Goal: Feedback & Contribution: Contribute content

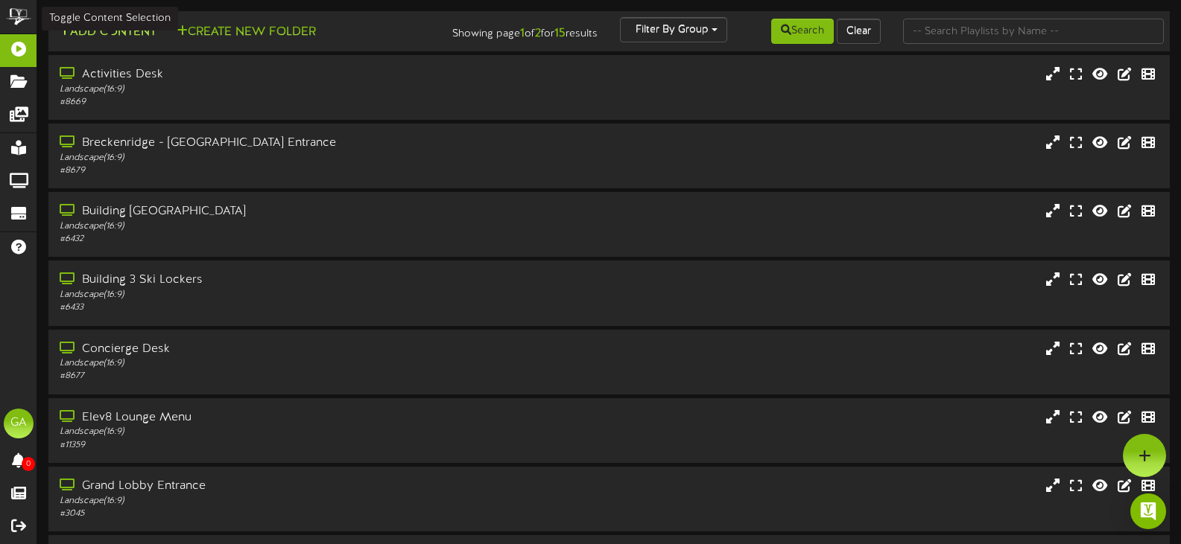
click at [131, 40] on button "Add Content" at bounding box center [107, 32] width 107 height 19
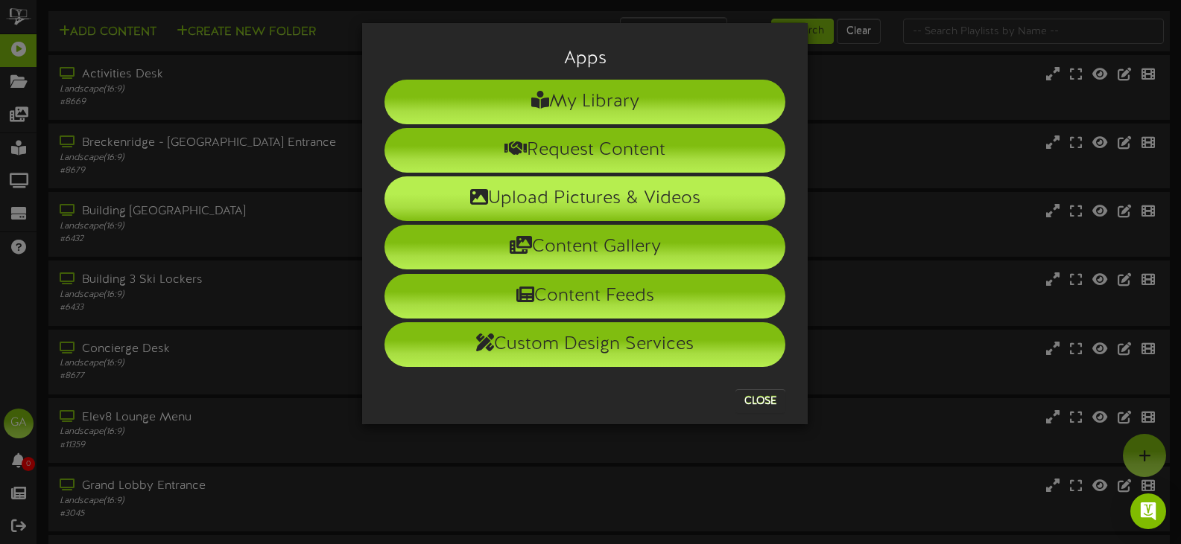
click at [601, 194] on li "Upload Pictures & Videos" at bounding box center [584, 199] width 401 height 45
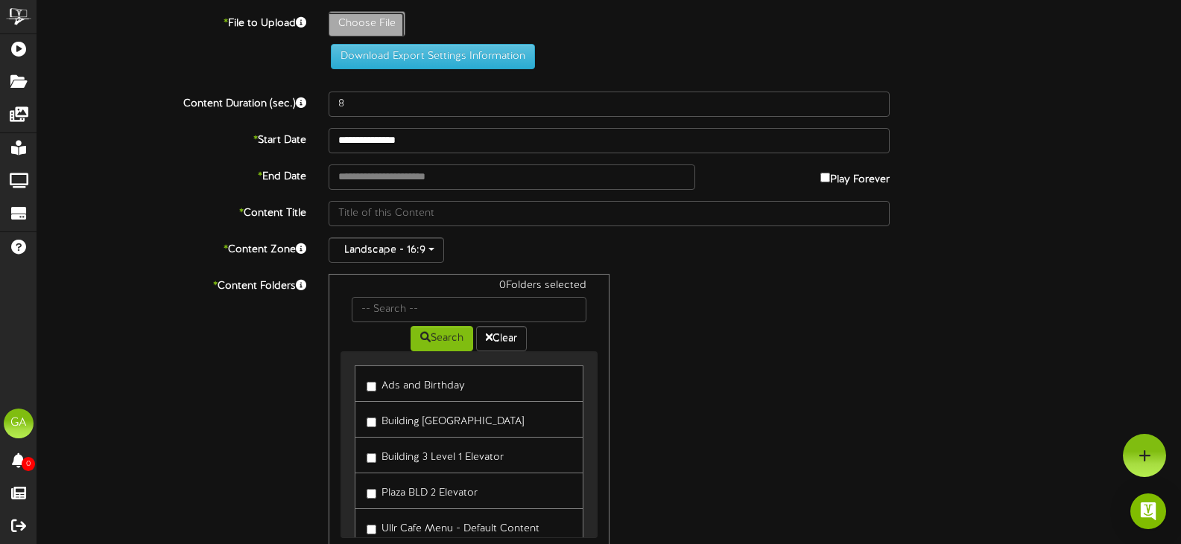
type input "**********"
type input "Christmasplanningalready"
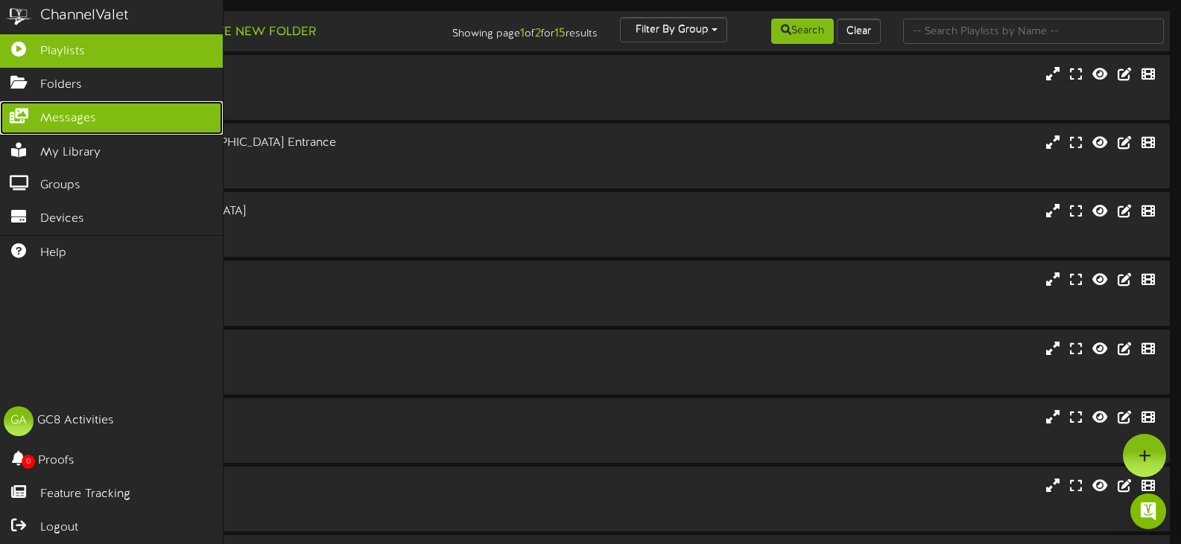
click at [74, 115] on span "Messages" at bounding box center [68, 118] width 56 height 17
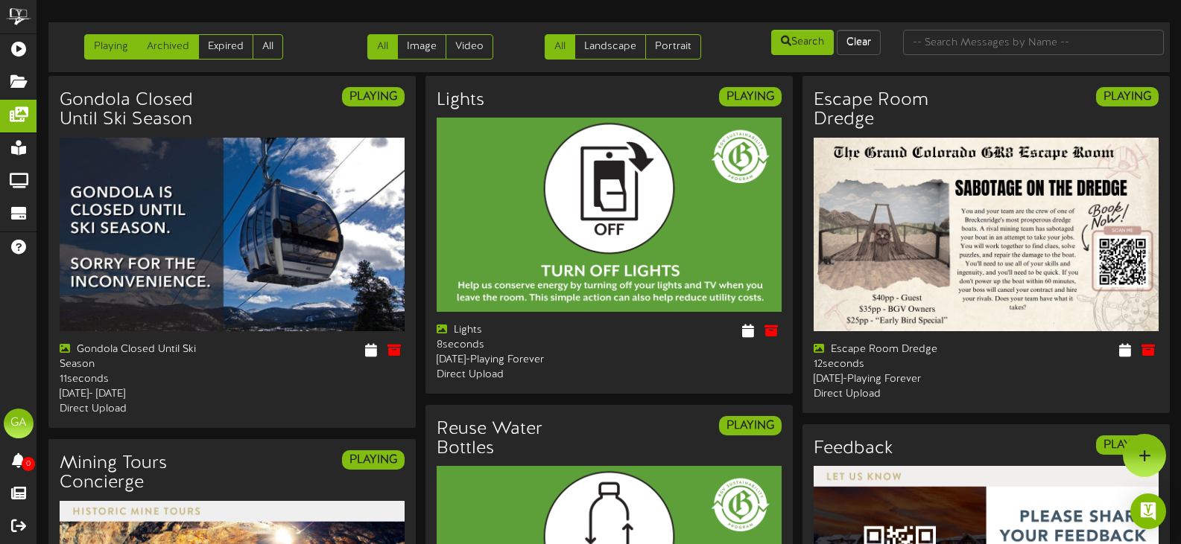
click at [178, 38] on link "Archived" at bounding box center [168, 46] width 62 height 25
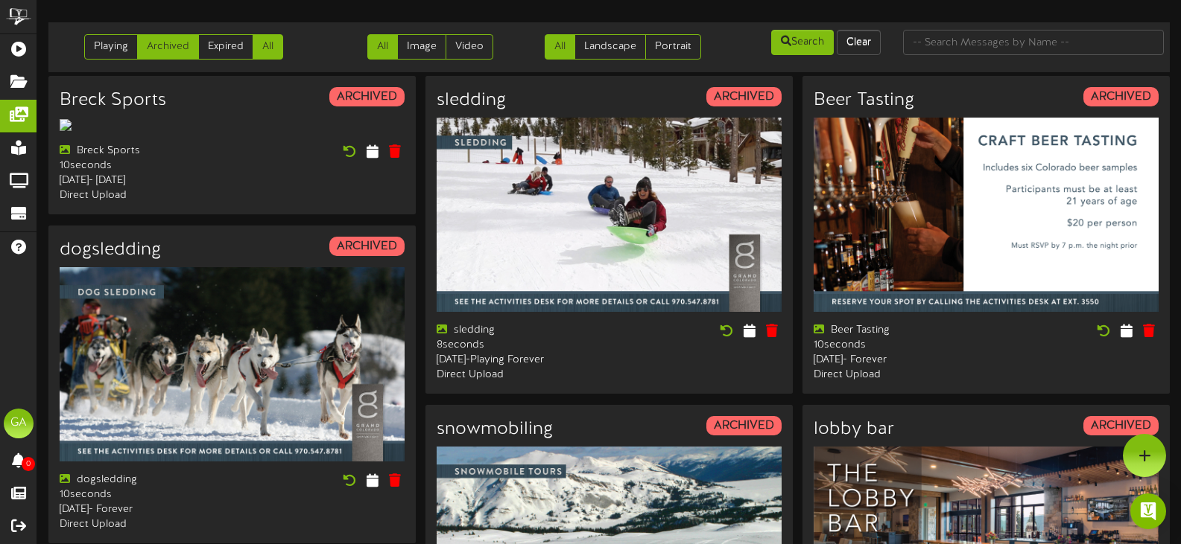
click at [279, 48] on link "All" at bounding box center [267, 46] width 31 height 25
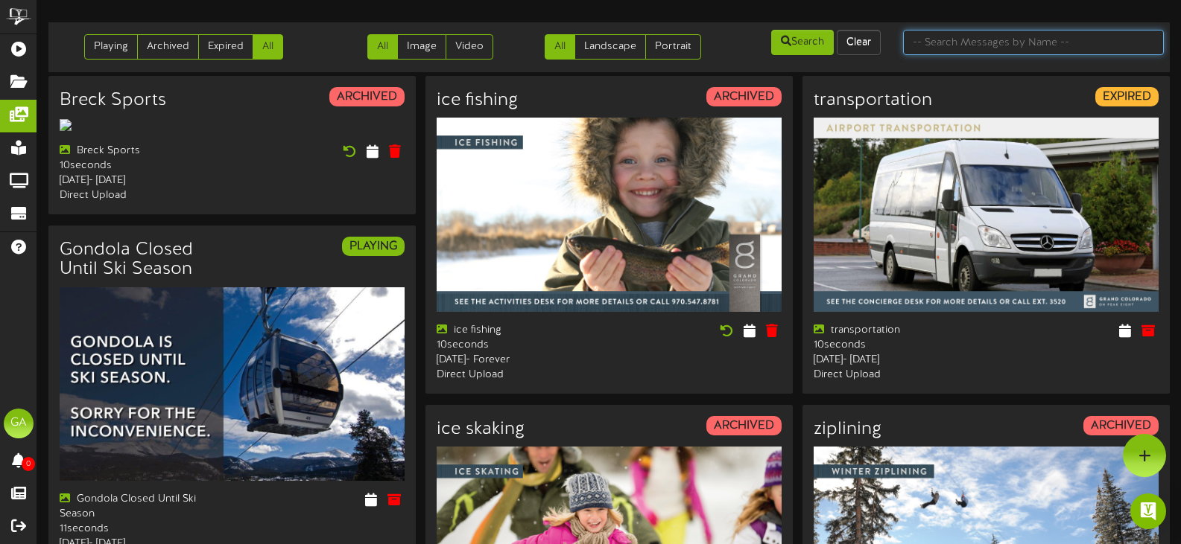
click at [1023, 37] on input "text" at bounding box center [1033, 42] width 261 height 25
type input "christmas"
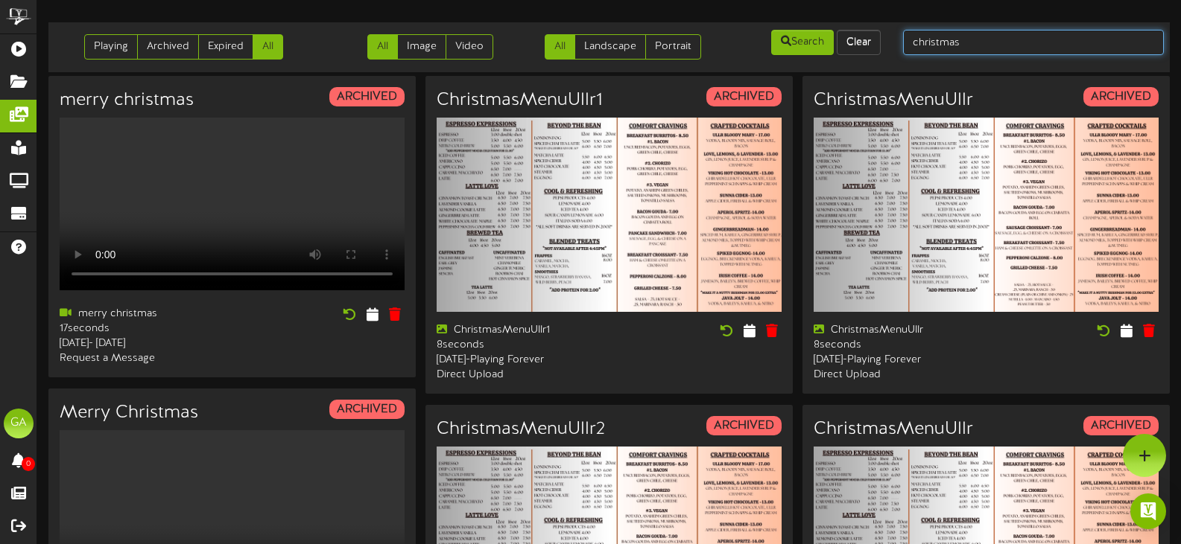
drag, startPoint x: 973, startPoint y: 46, endPoint x: 764, endPoint y: 78, distance: 211.7
type input "tree"
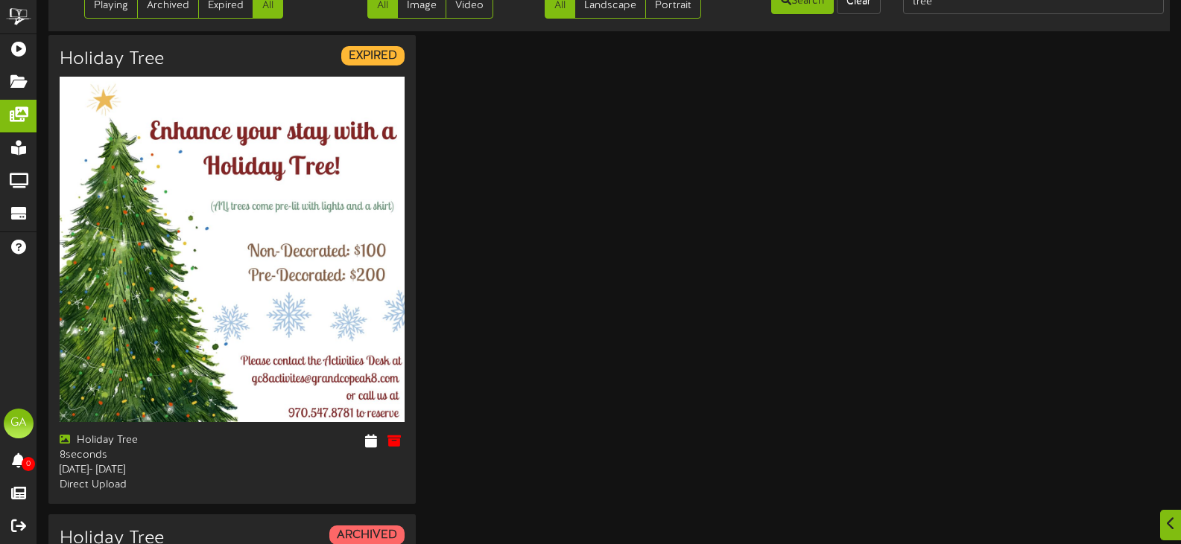
scroll to position [74, 0]
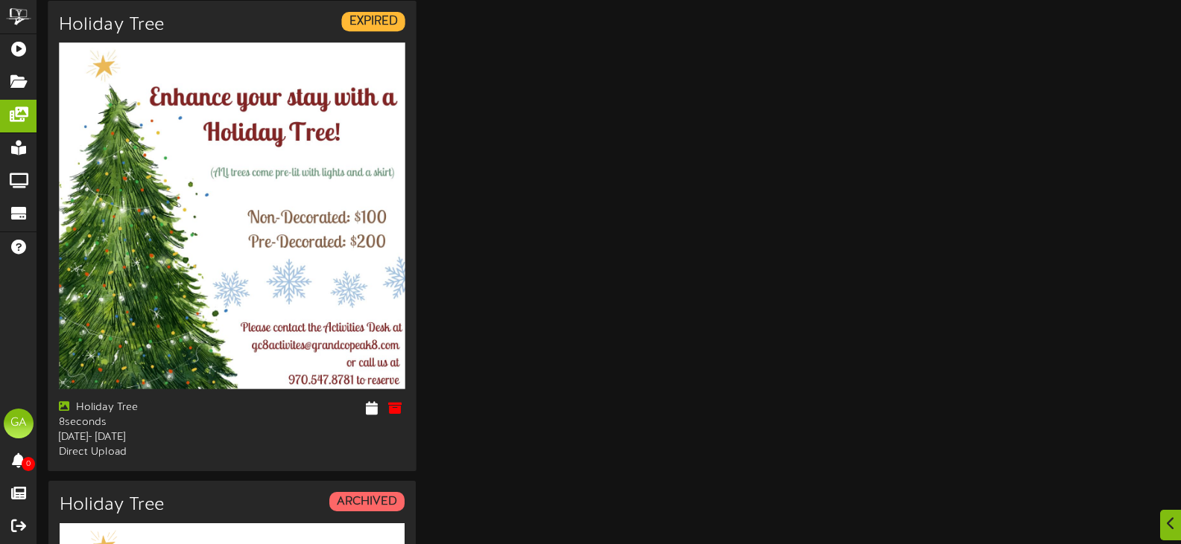
click at [235, 255] on img at bounding box center [232, 216] width 346 height 346
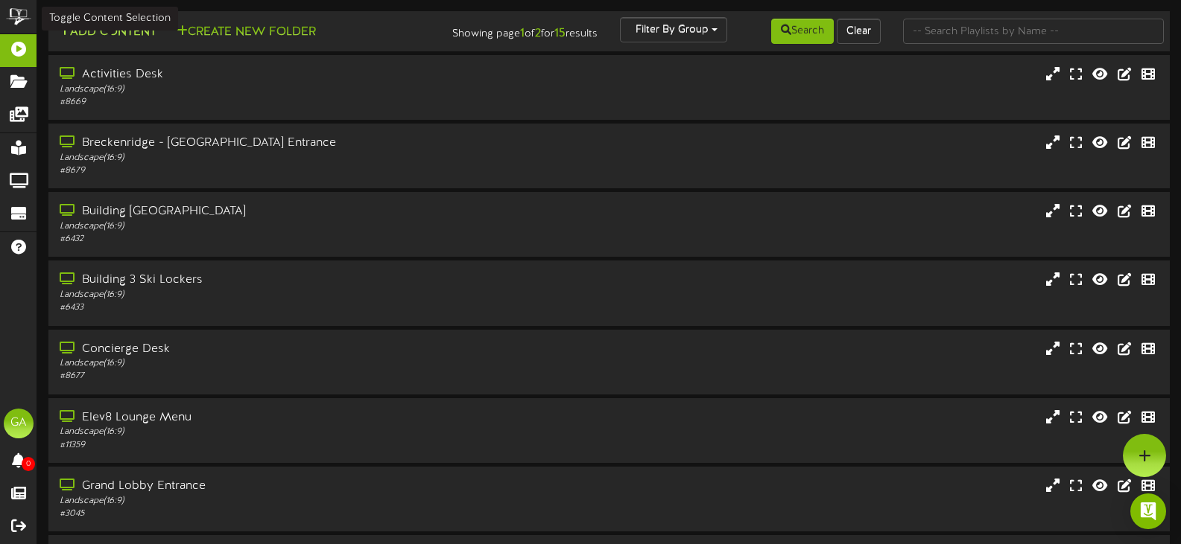
click at [139, 23] on button "Add Content" at bounding box center [107, 32] width 107 height 19
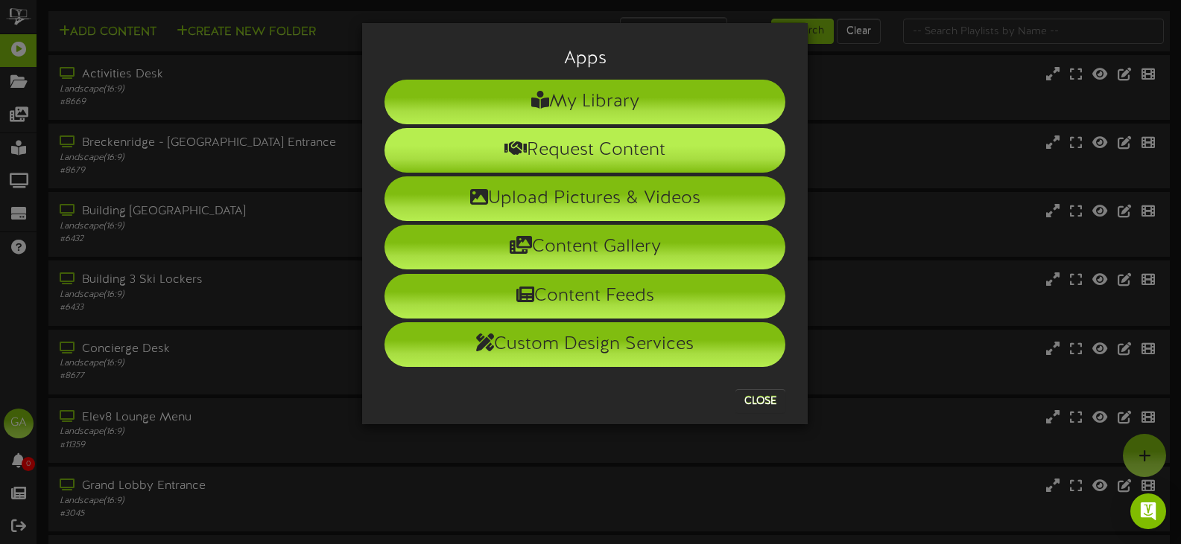
click at [582, 153] on li "Request Content" at bounding box center [584, 150] width 401 height 45
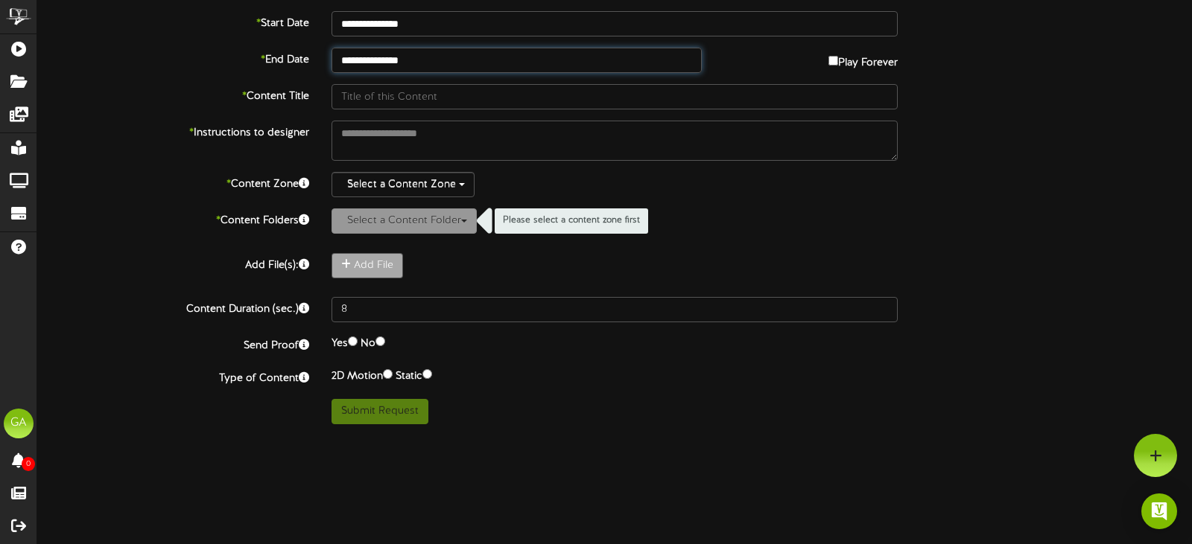
click at [512, 57] on input "**********" at bounding box center [516, 60] width 370 height 25
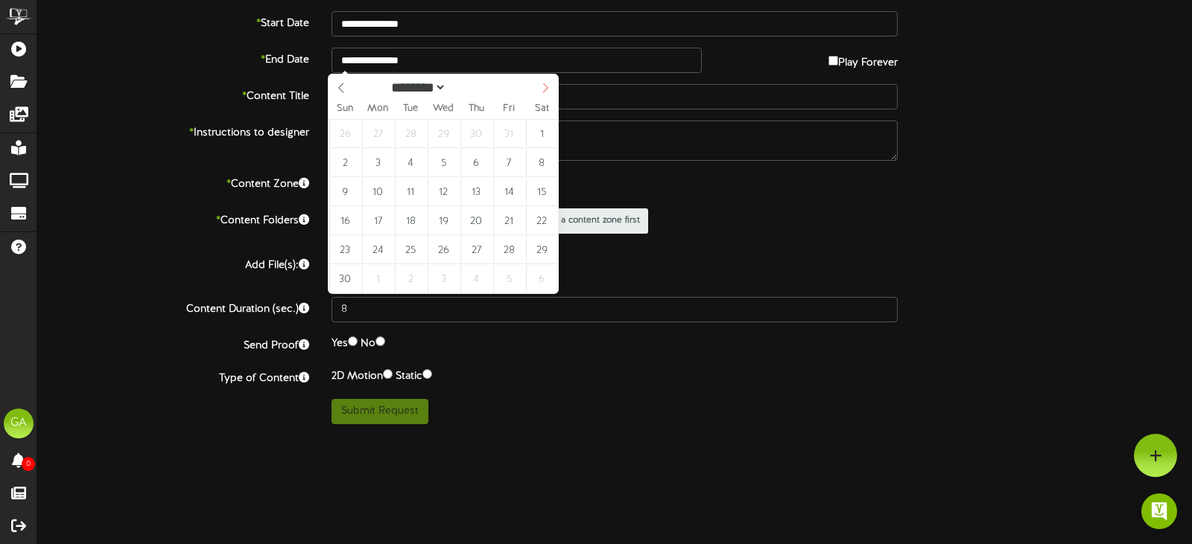
click at [546, 95] on span at bounding box center [545, 86] width 25 height 25
select select "**"
click at [546, 95] on span at bounding box center [545, 86] width 25 height 25
type input "****"
click at [546, 95] on span at bounding box center [545, 86] width 25 height 25
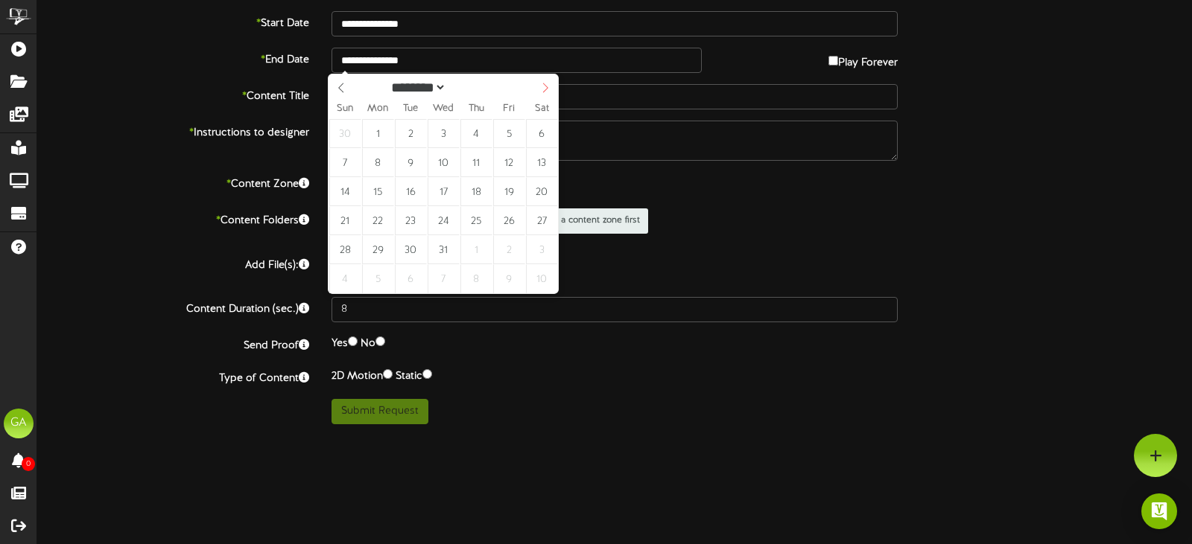
select select "*"
type input "**********"
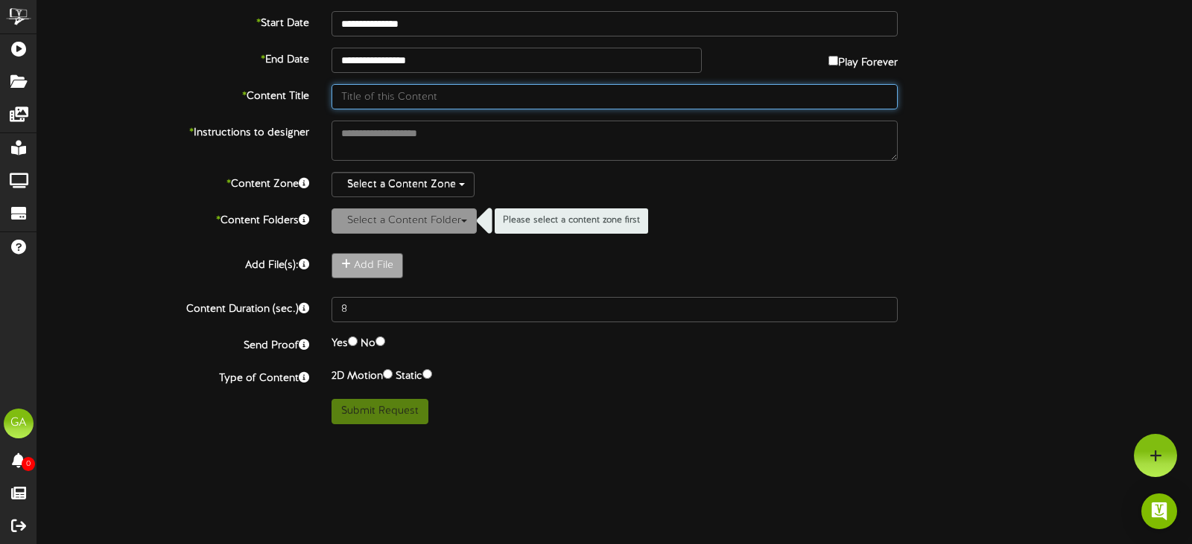
click at [419, 98] on input "text" at bounding box center [614, 96] width 566 height 25
type input "Christmas Tree"
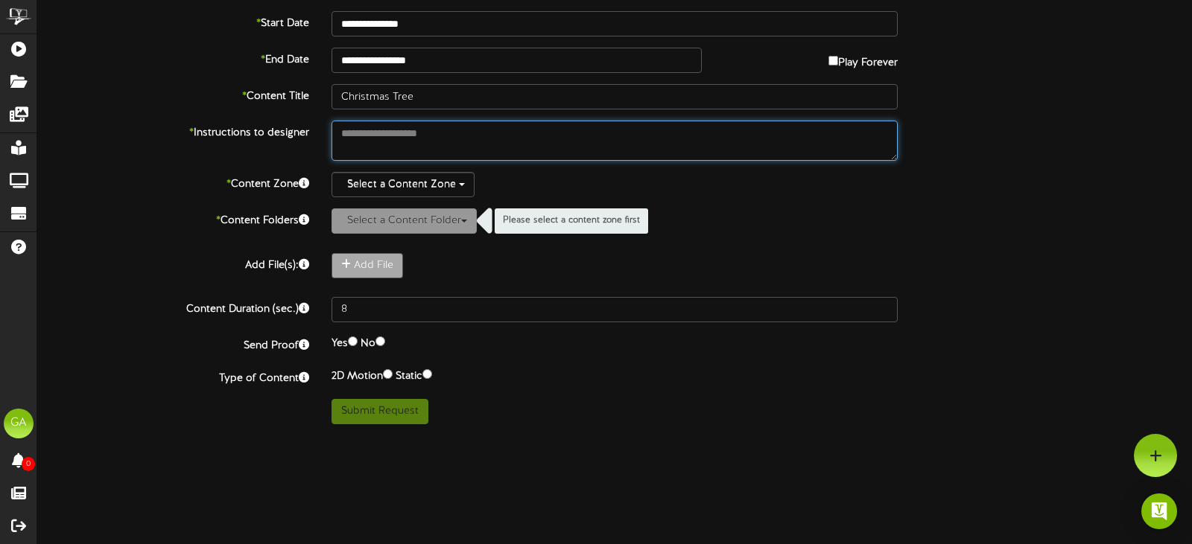
click at [452, 133] on textarea at bounding box center [614, 141] width 566 height 40
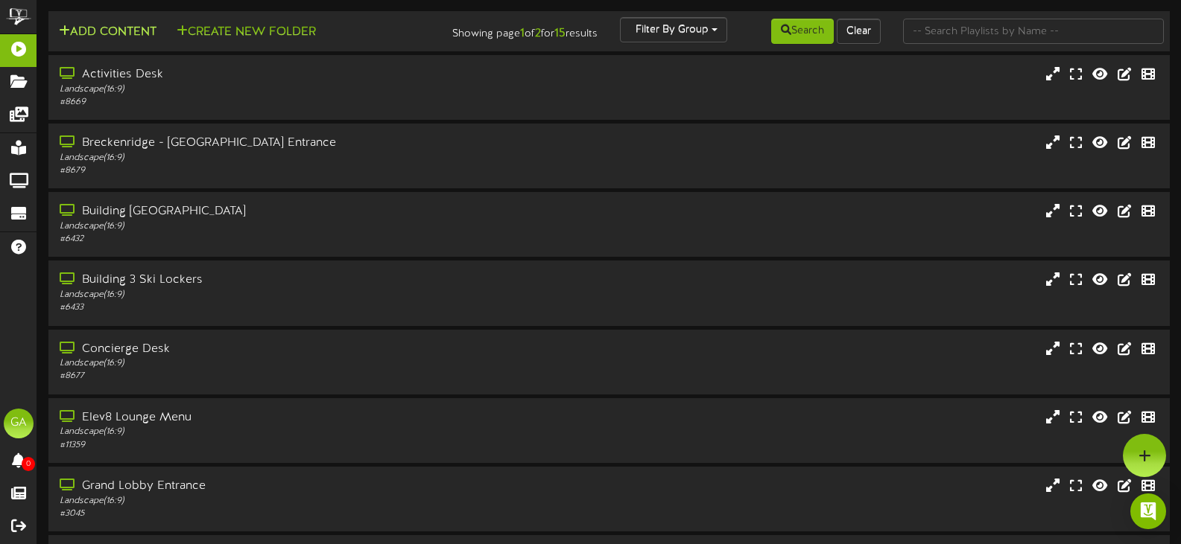
click at [127, 34] on button "Add Content" at bounding box center [107, 32] width 107 height 19
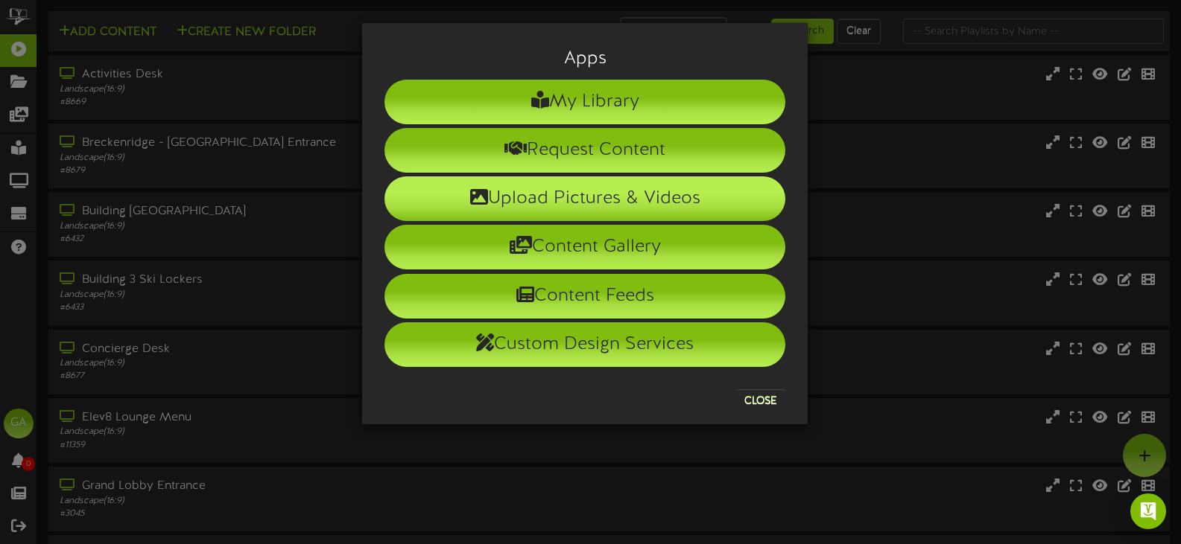
click at [620, 197] on li "Upload Pictures & Videos" at bounding box center [584, 199] width 401 height 45
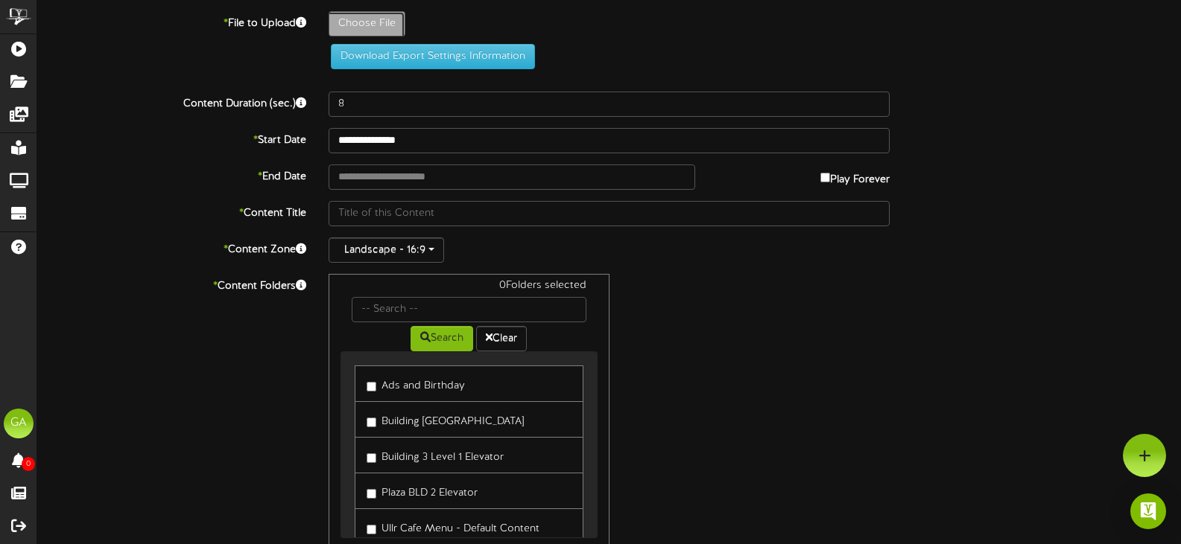
type input "**********"
type input "Christmasplanningalready"
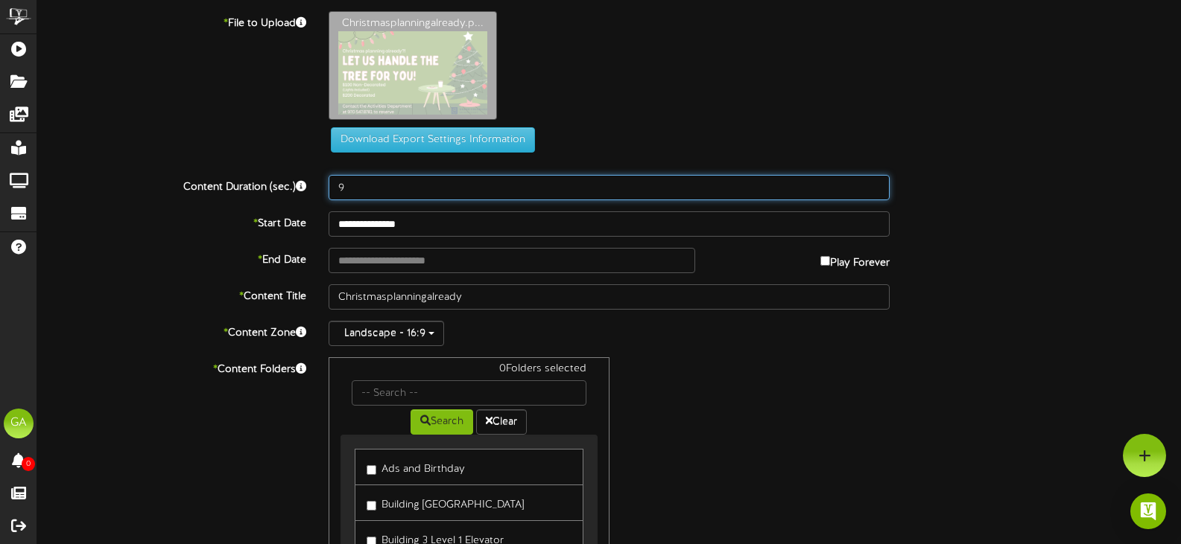
type input "9"
click at [877, 185] on input "9" at bounding box center [608, 187] width 561 height 25
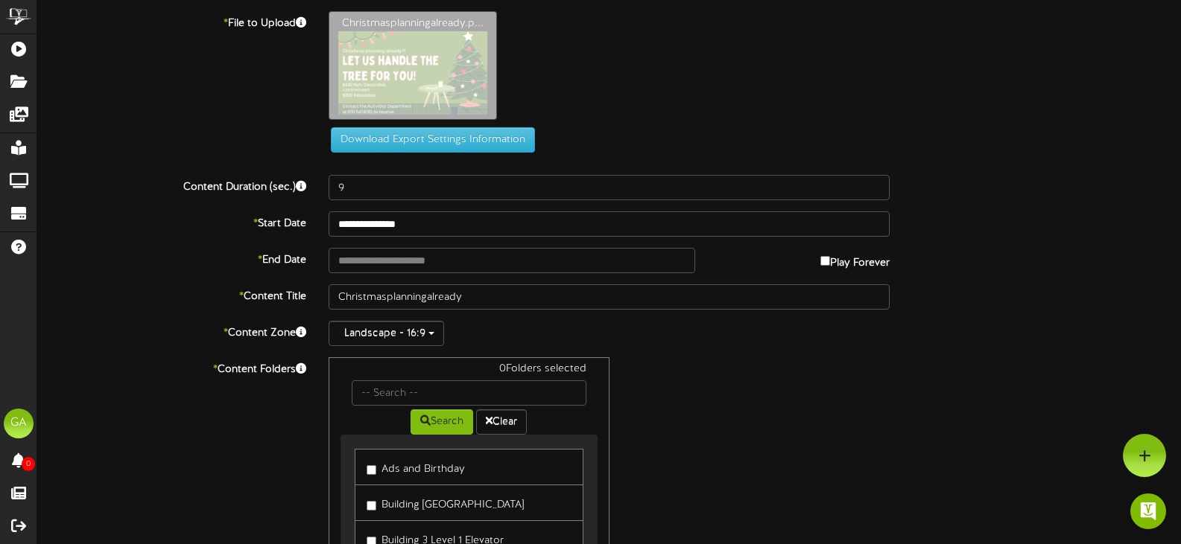
drag, startPoint x: 924, startPoint y: 252, endPoint x: 889, endPoint y: 256, distance: 35.3
click at [924, 252] on div "* End Date Play Forever" at bounding box center [609, 260] width 1166 height 25
click at [429, 273] on body "ChannelValet Playlists Folders Messages My Library Groups Devices Help GA GC8 A…" at bounding box center [590, 359] width 1181 height 719
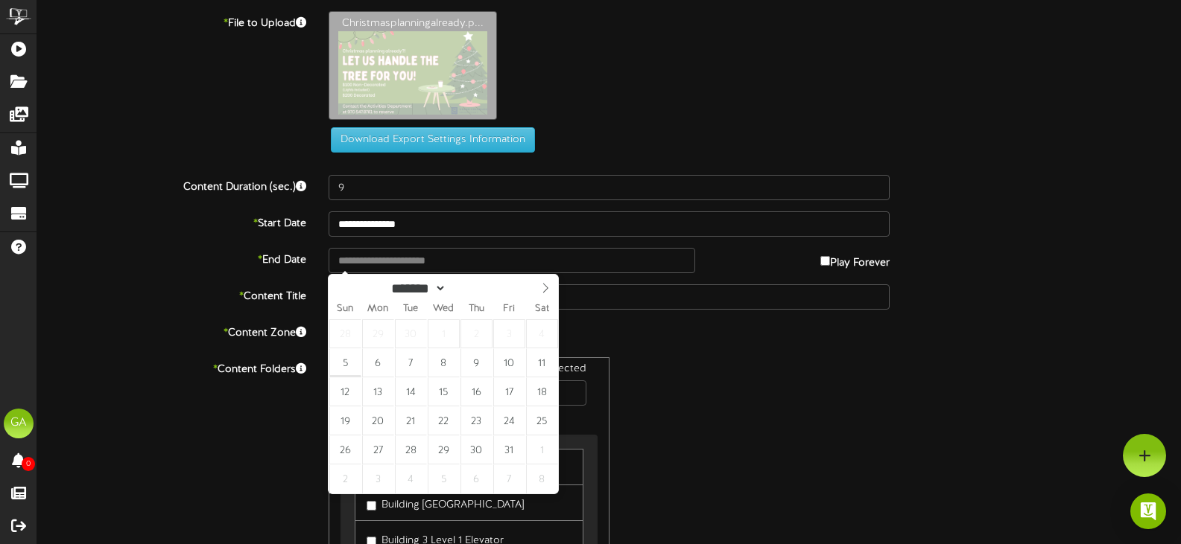
drag, startPoint x: 824, startPoint y: 385, endPoint x: 715, endPoint y: 363, distance: 111.0
click at [820, 384] on div "0 Folders selected Search Clear Ads and Birthday Building 3 Plaza Elevator Menu" at bounding box center [608, 499] width 583 height 283
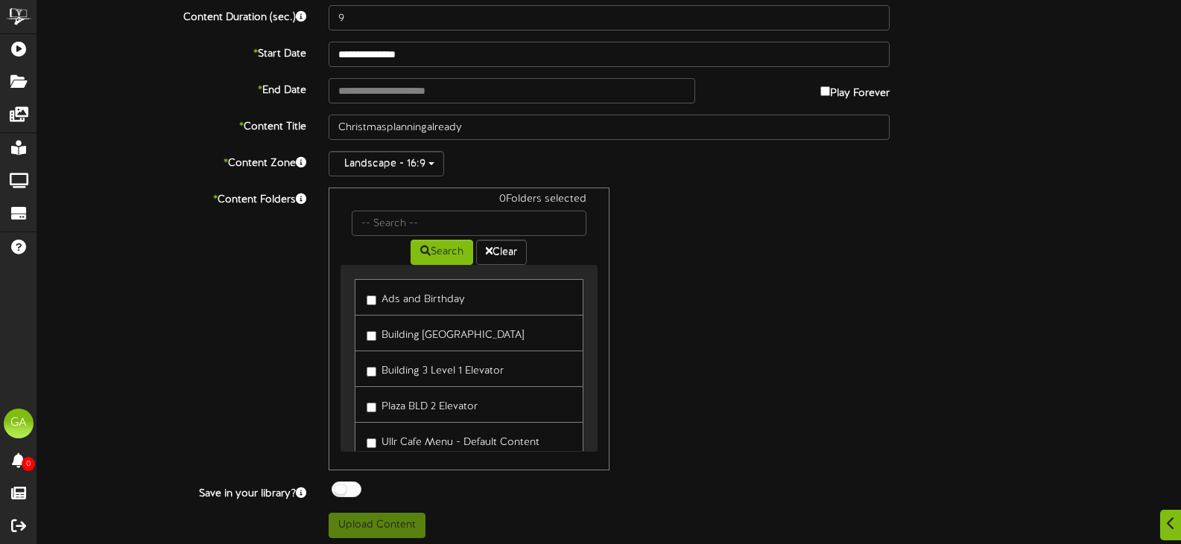
scroll to position [175, 0]
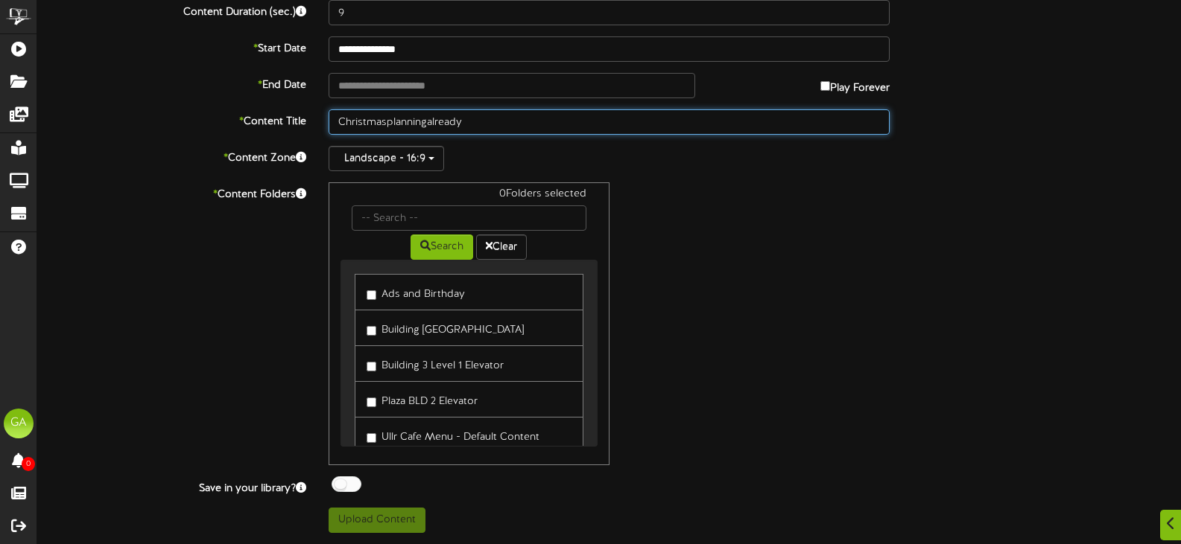
drag, startPoint x: 478, startPoint y: 124, endPoint x: 388, endPoint y: 123, distance: 90.1
click at [388, 123] on input "Christmasplanningalready" at bounding box center [608, 121] width 561 height 25
type input "Christmas Trees"
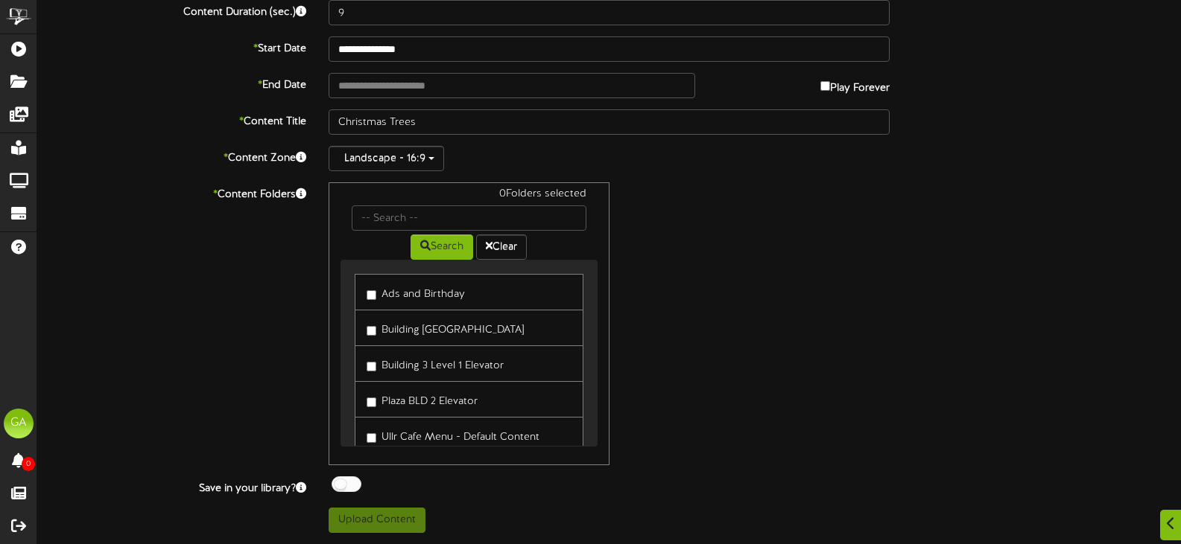
click at [422, 290] on label "Ads and Birthday" at bounding box center [415, 292] width 98 height 20
click at [730, 319] on div "1 Folders selected Search Clear Ads and Birthday Building 3 Plaza Elevator Menu" at bounding box center [608, 323] width 583 height 283
click at [367, 527] on button "Upload Content" at bounding box center [376, 520] width 97 height 25
type input "**********"
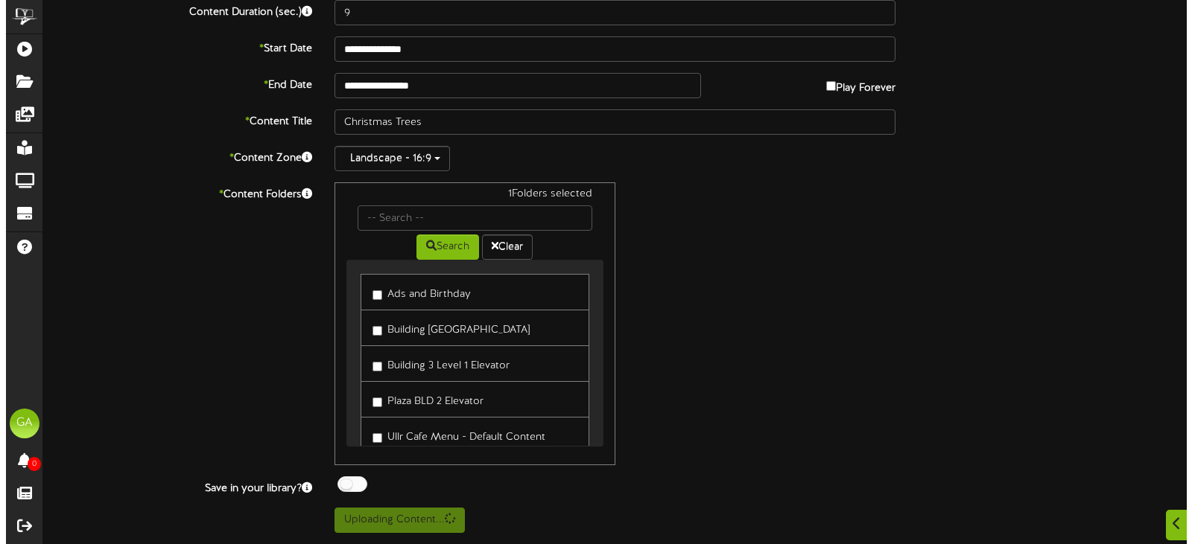
scroll to position [0, 0]
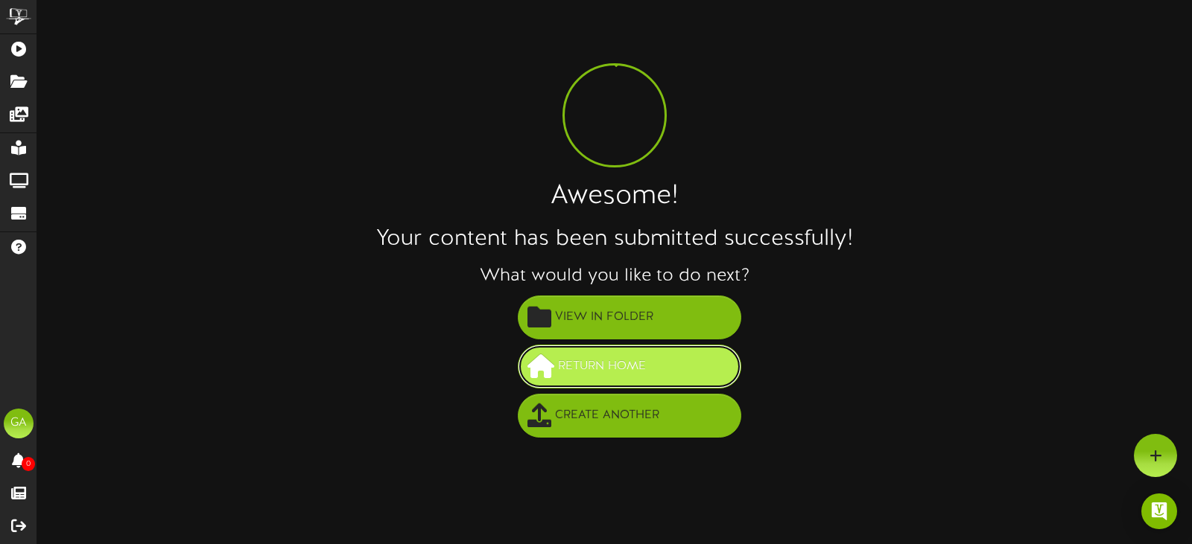
click at [694, 358] on button "Return Home" at bounding box center [629, 367] width 223 height 44
